Goal: Task Accomplishment & Management: Manage account settings

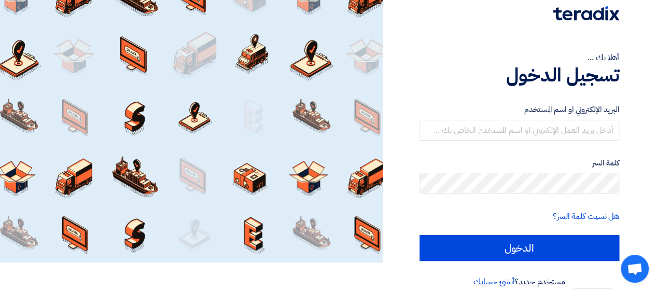
scroll to position [41, 0]
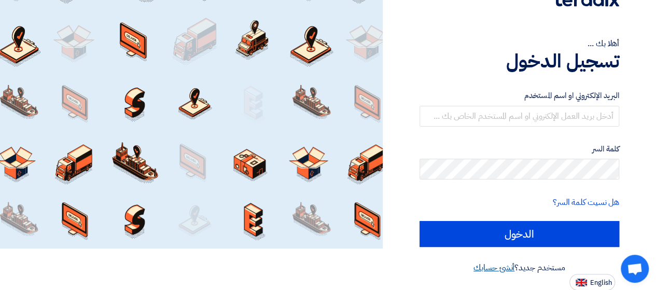
click at [487, 268] on link "أنشئ حسابك" at bounding box center [493, 267] width 41 height 12
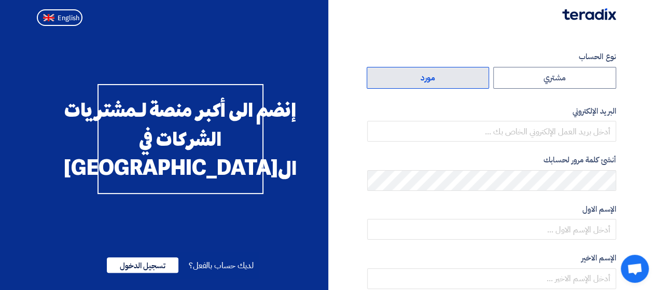
click at [462, 77] on label "مورد" at bounding box center [427, 78] width 123 height 22
click at [462, 77] on input "مورد" at bounding box center [428, 77] width 122 height 21
radio input "true"
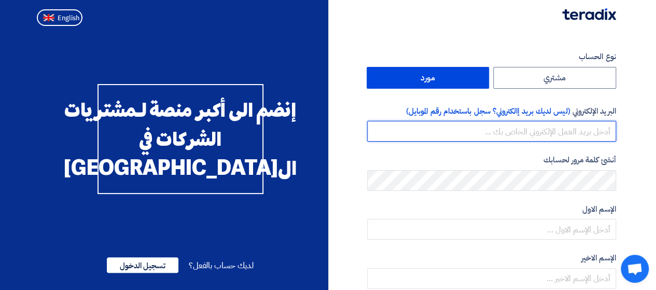
click at [575, 133] on input "email" at bounding box center [491, 131] width 249 height 21
click at [537, 126] on input "email" at bounding box center [491, 131] width 249 height 21
paste input "nermin.hamada@2b-cs.com"
type input "nermin.hamada@2b-cs.com"
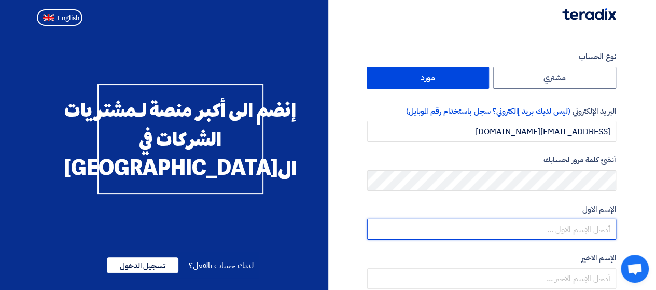
click at [589, 226] on input "text" at bounding box center [491, 229] width 249 height 21
type input "N"
type input "nermeen"
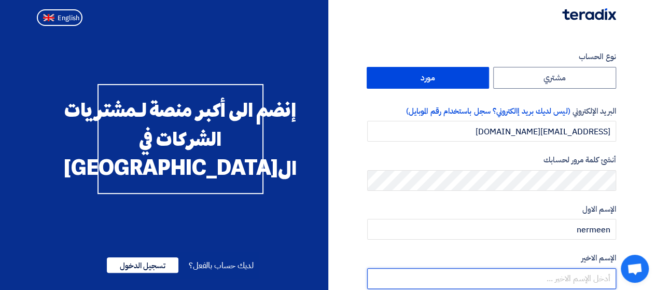
scroll to position [52, 0]
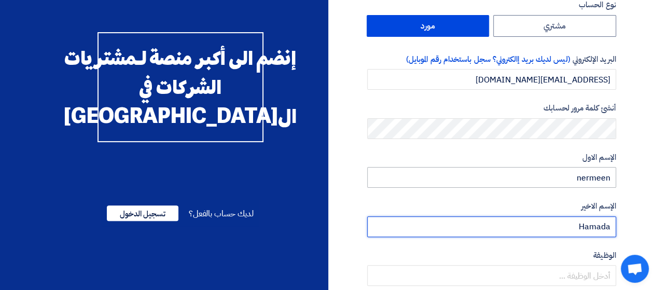
type input "Hamada"
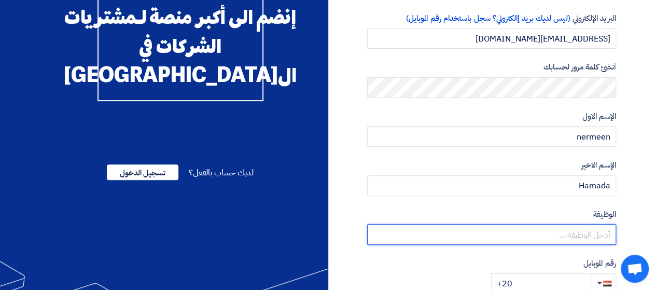
scroll to position [155, 0]
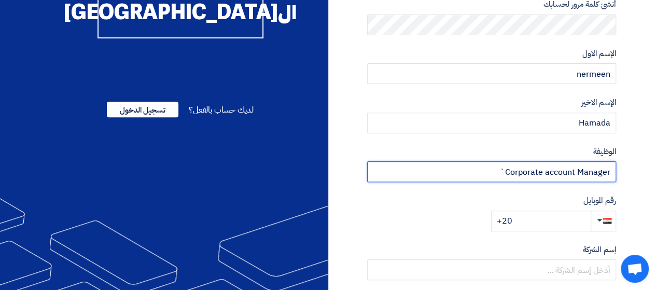
type input "Corporate account Manager`"
drag, startPoint x: 494, startPoint y: 167, endPoint x: 507, endPoint y: 164, distance: 12.8
click at [507, 164] on input "Corporate account Manager`" at bounding box center [491, 171] width 249 height 21
type input "Corporate account Manager"
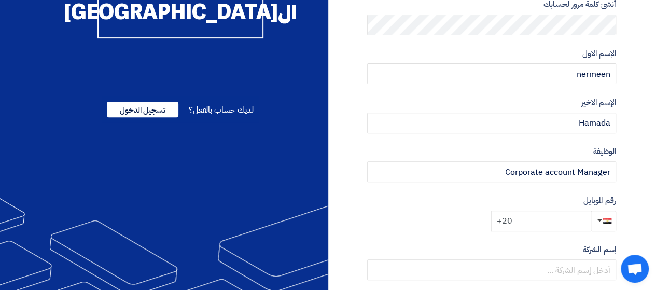
click at [529, 219] on input "+20" at bounding box center [541, 220] width 100 height 21
type input "+20 01099662747"
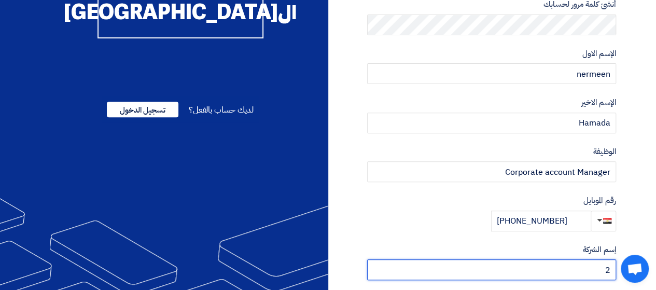
click at [550, 260] on input "2" at bounding box center [491, 269] width 249 height 21
paste input "B for information technology systems"
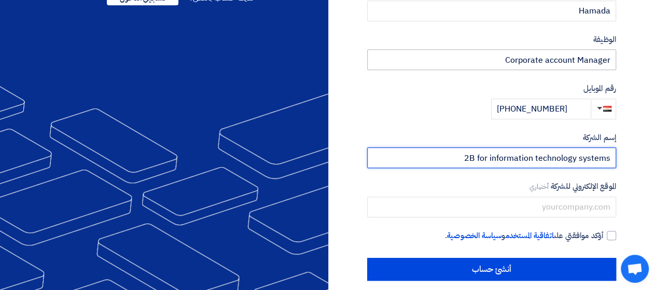
scroll to position [278, 0]
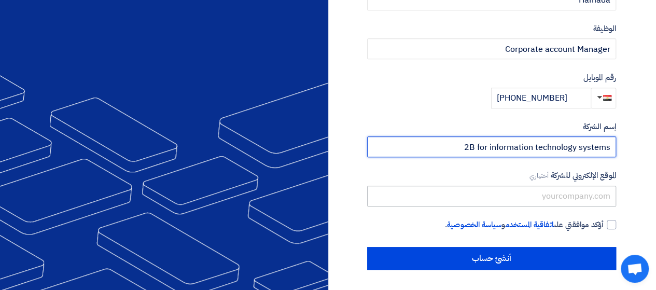
type input "2B for information technology systems"
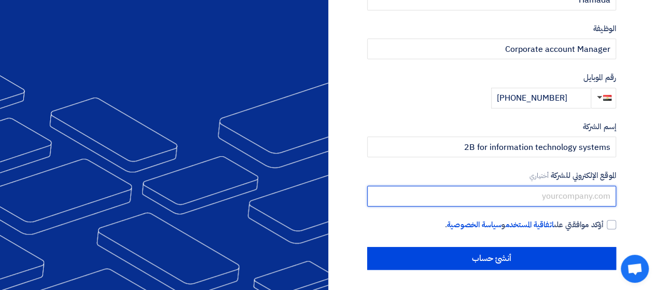
click at [556, 199] on input "text" at bounding box center [491, 196] width 249 height 21
click at [527, 194] on input "text" at bounding box center [491, 196] width 249 height 21
paste input "www..2b-cs.com"
type input "www..2b-cs.com"
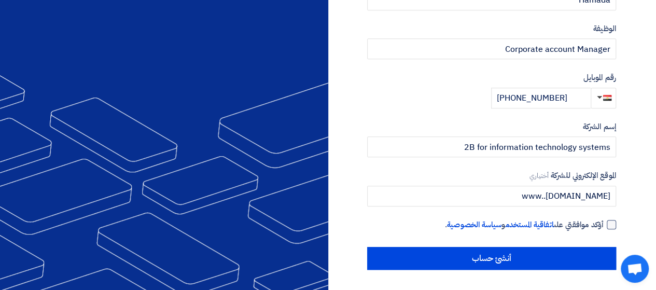
click at [612, 220] on div at bounding box center [610, 224] width 9 height 9
click at [603, 219] on input "أؤكد موافقتي على اتفاقية المستخدم و سياسة الخصوصية ." at bounding box center [478, 229] width 249 height 21
checkbox input "true"
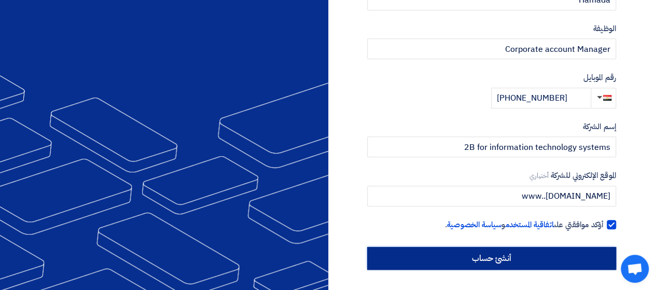
click at [501, 264] on input "أنشئ حساب" at bounding box center [491, 258] width 249 height 23
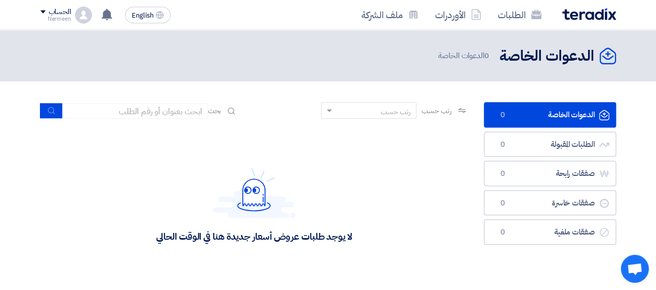
click at [81, 7] on div "الحساب Nermeen الطلبات الأوردرات ملف الشركة الإعدادات خروج" at bounding box center [65, 15] width 51 height 17
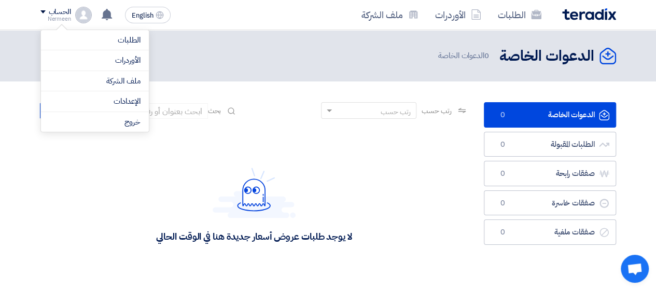
click at [236, 77] on header "الدعوات الخاصة الدعوات الخاصة 0 الدعوات الخاصة" at bounding box center [328, 55] width 656 height 51
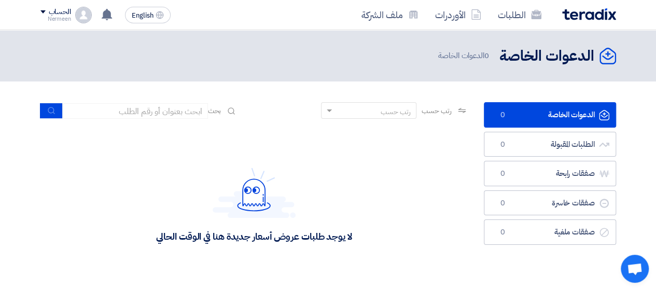
click at [64, 12] on div "الحساب" at bounding box center [60, 12] width 22 height 9
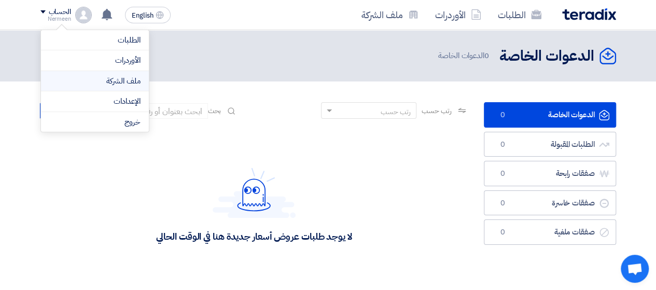
click at [125, 78] on link "ملف الشركة" at bounding box center [94, 81] width 91 height 12
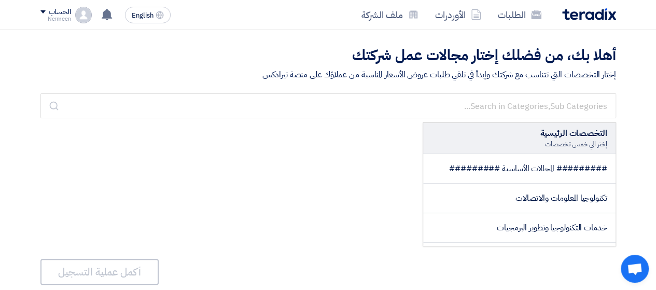
click at [64, 18] on div "Nermeen" at bounding box center [55, 19] width 31 height 6
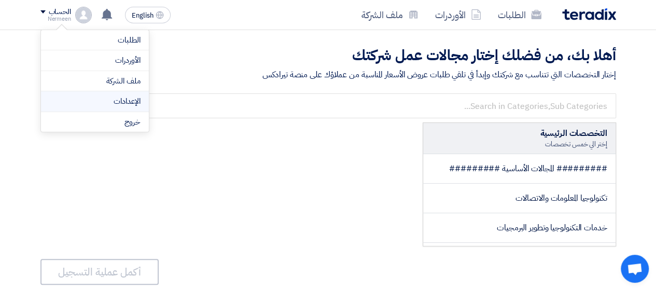
click at [129, 95] on link "الإعدادات" at bounding box center [94, 101] width 91 height 12
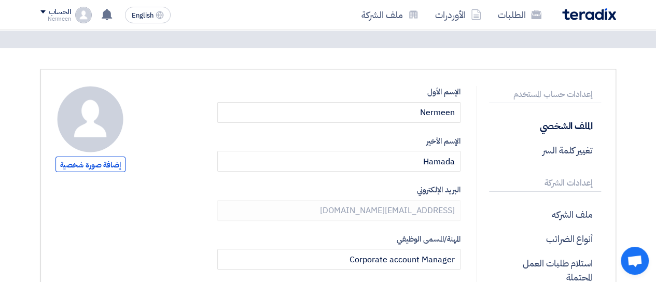
scroll to position [52, 0]
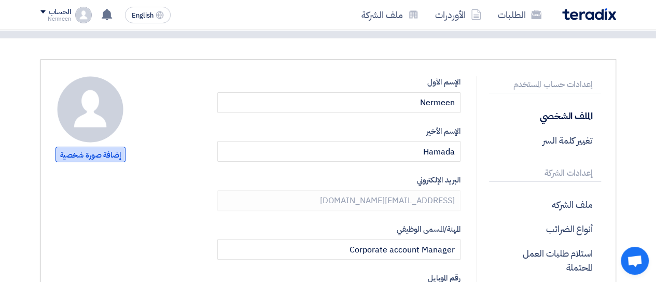
click at [106, 152] on span "إضافة صورة شخصية" at bounding box center [90, 155] width 70 height 16
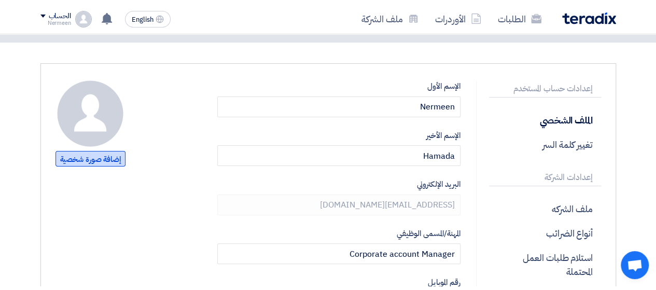
scroll to position [0, 0]
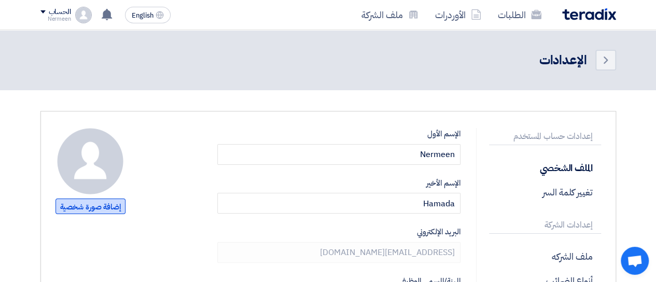
type input "C:\fakepath\WhatsApp Image [DATE] 11.09.53 AM.jpeg"
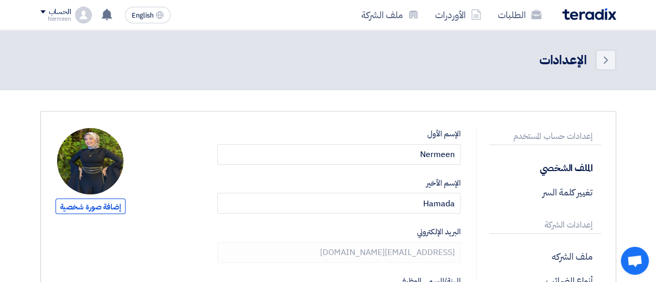
click at [72, 158] on img at bounding box center [90, 161] width 66 height 66
click at [613, 56] on link "Back" at bounding box center [605, 60] width 21 height 21
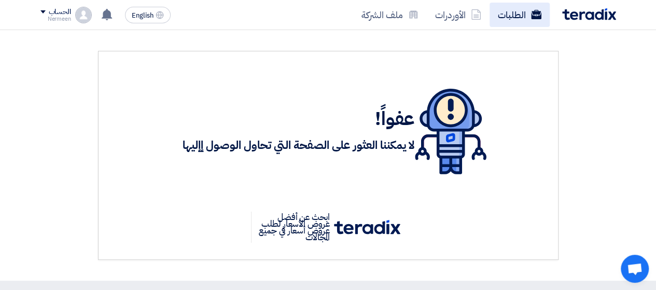
click at [510, 11] on link "الطلبات" at bounding box center [519, 15] width 60 height 24
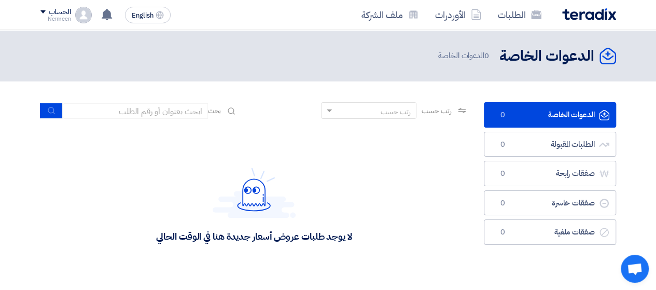
click at [29, 172] on section "الدعوات الخاصة الدعوات الخاصة 0 الطلبات المقبولة الطلبات المقبولة 0 صفقات رابحة…" at bounding box center [328, 192] width 656 height 222
